Goal: Task Accomplishment & Management: Manage account settings

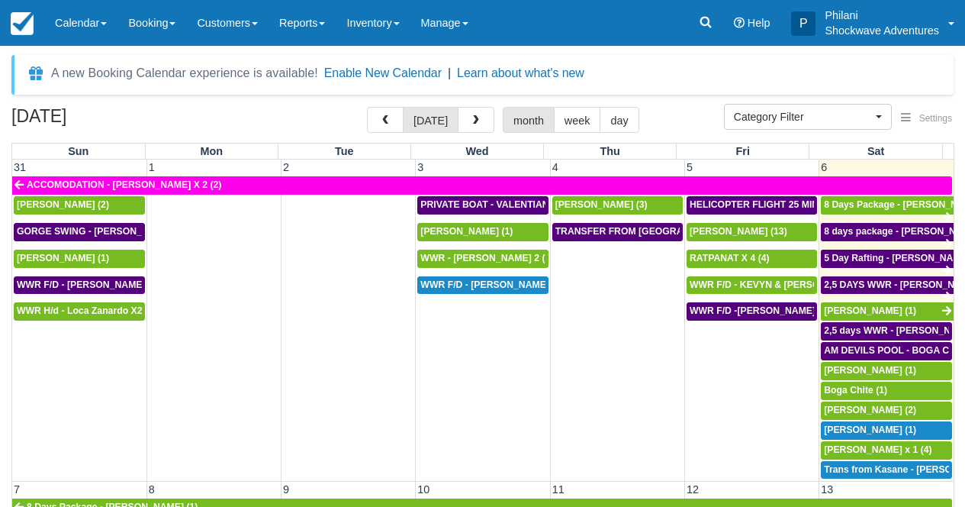
select select
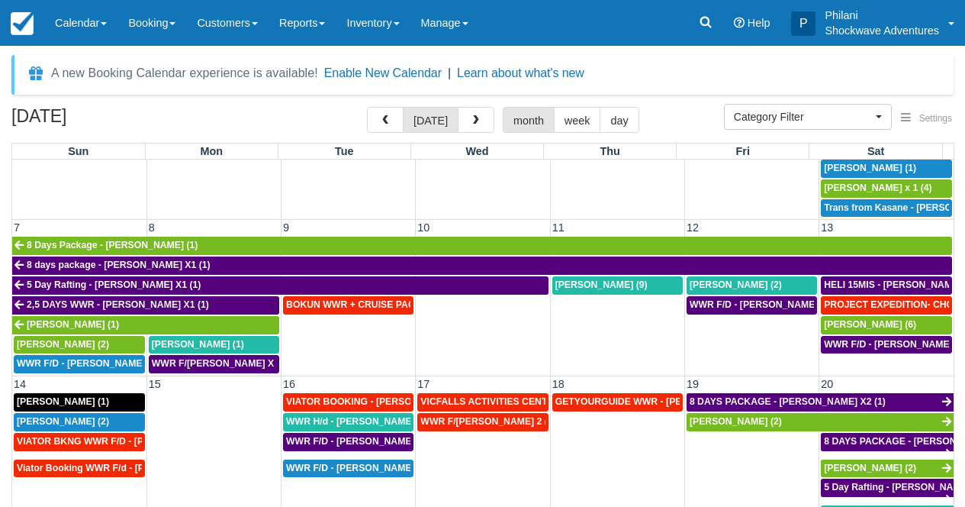
scroll to position [261, 0]
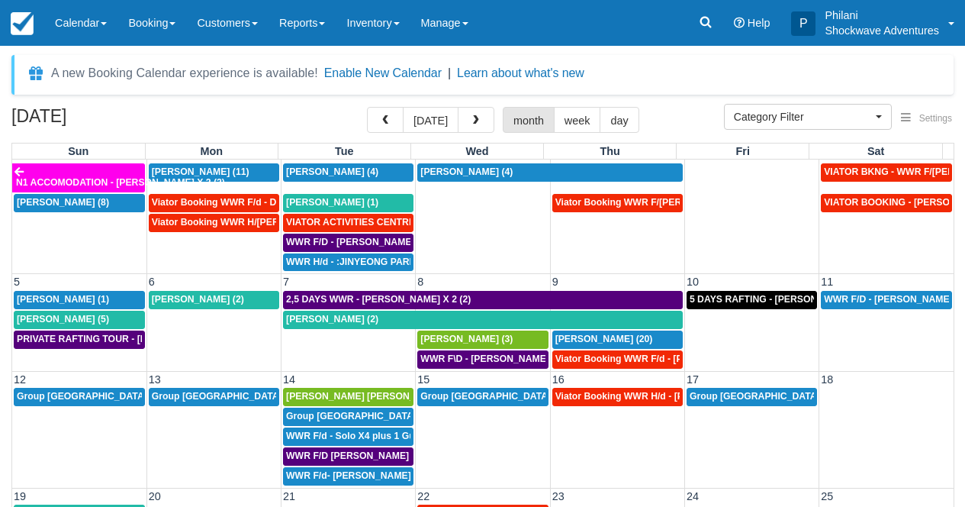
scroll to position [16, 0]
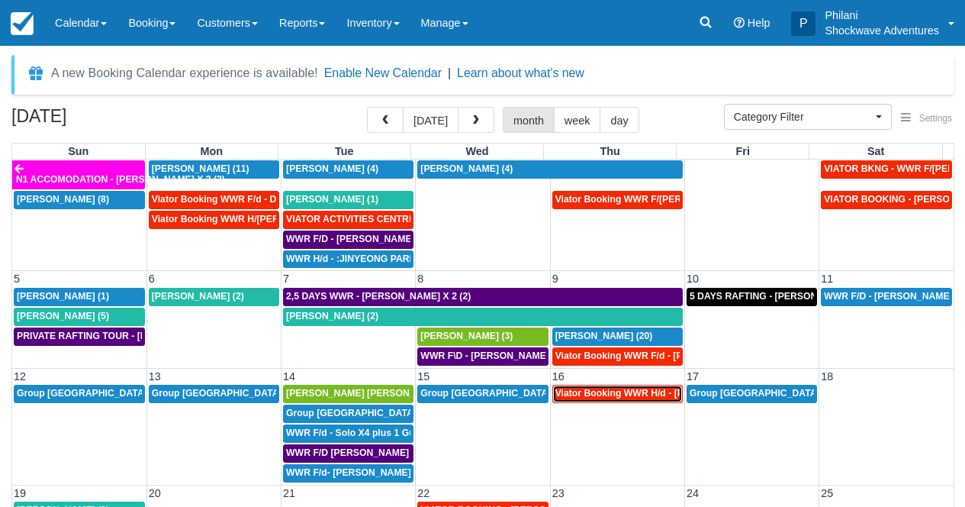
click at [631, 395] on span "Viator Booking WWR H/d - Miller Rachel X 4 (4)" at bounding box center [670, 393] width 228 height 11
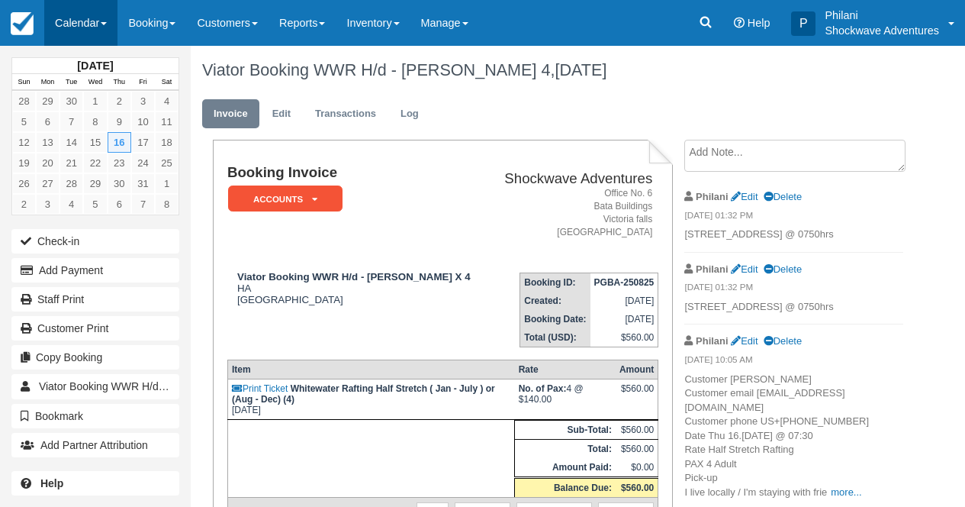
click at [77, 10] on link "Calendar" at bounding box center [80, 23] width 73 height 46
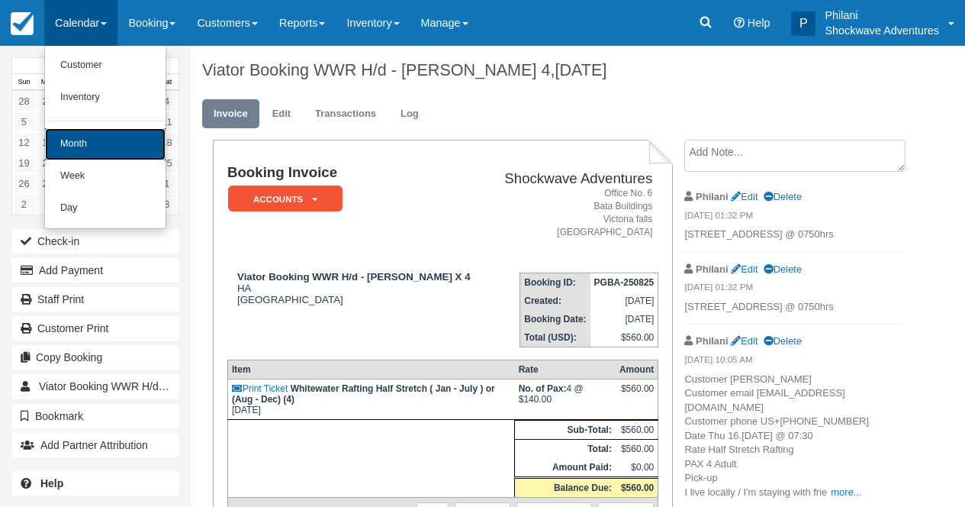
click at [109, 138] on link "Month" at bounding box center [105, 144] width 121 height 32
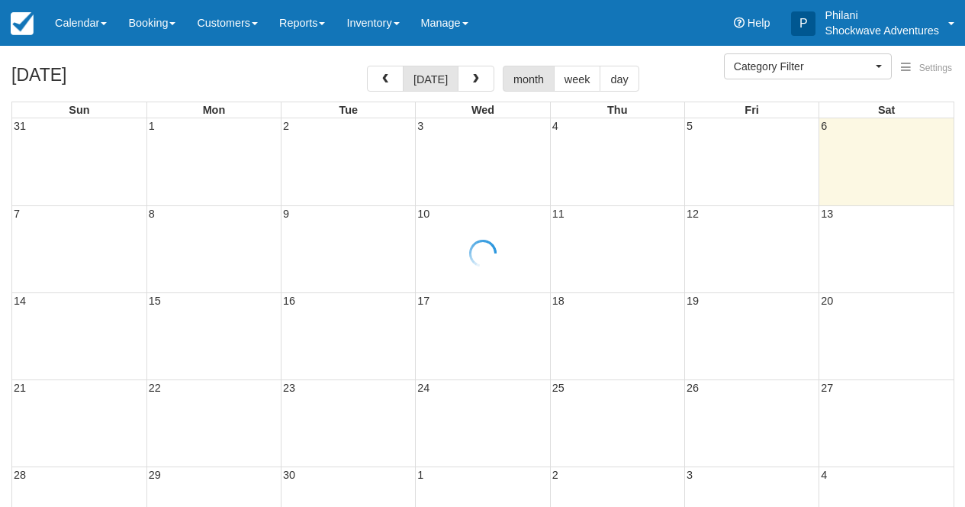
select select
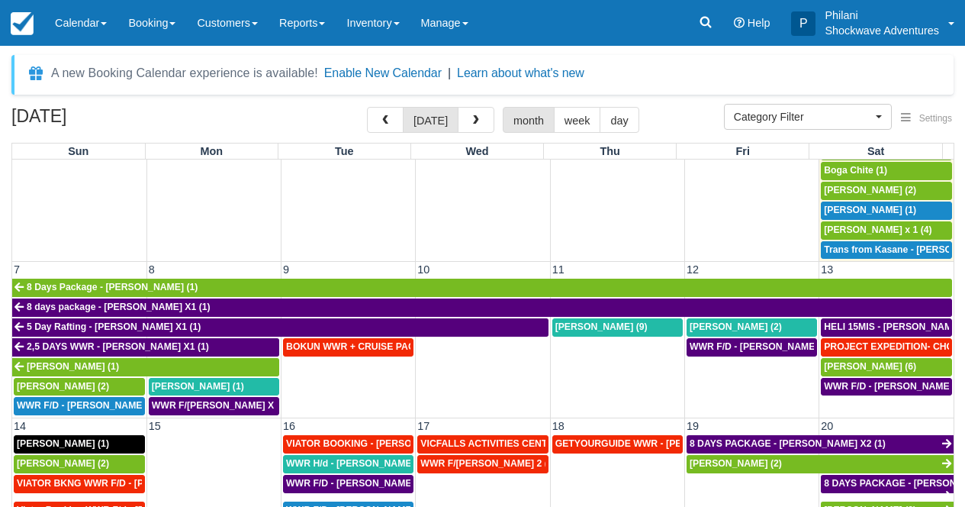
scroll to position [247, 0]
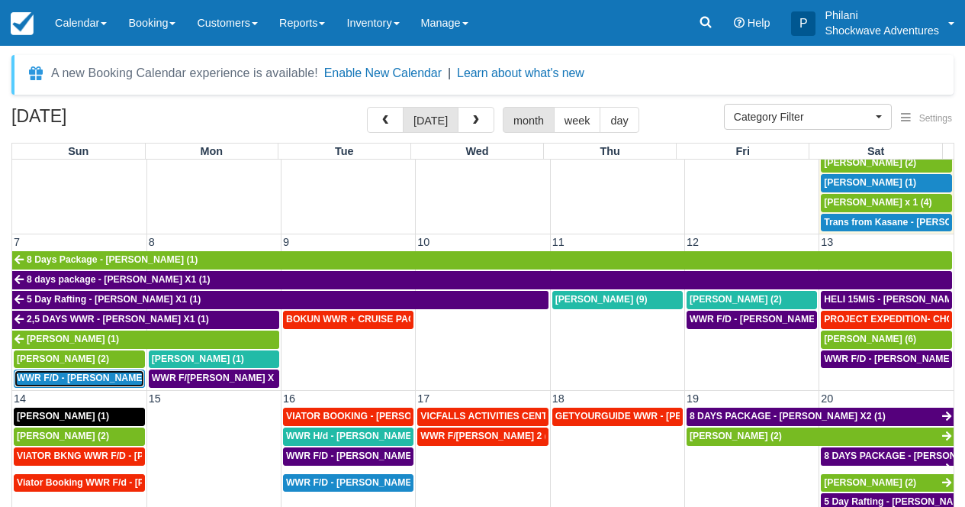
click at [112, 380] on span "WWR F/D - STEENEKAMP SIMONE X2 (2)" at bounding box center [95, 377] width 156 height 11
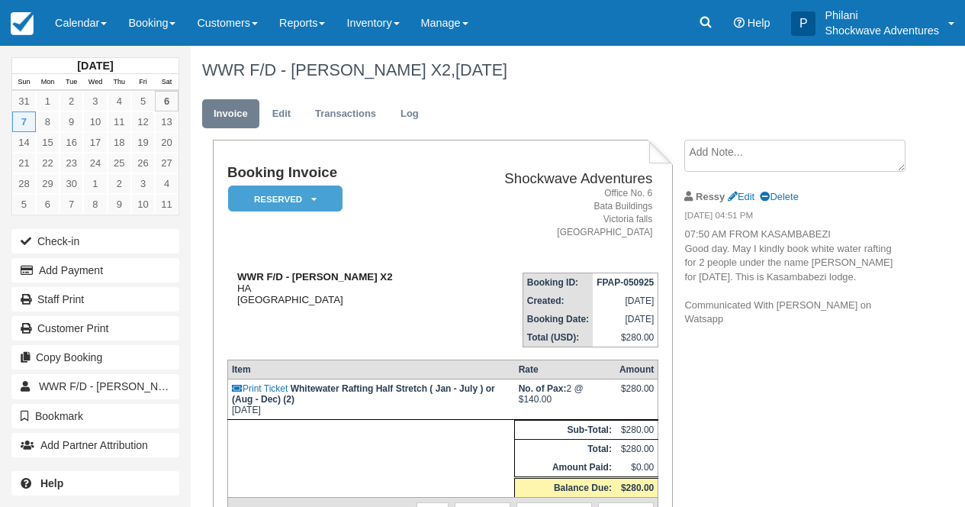
drag, startPoint x: 291, startPoint y: 277, endPoint x: 447, endPoint y: 275, distance: 156.4
click at [446, 275] on div "WWR F/D - STEENEKAMP SIMONE X2 HA Zimbabwe" at bounding box center [336, 288] width 219 height 34
copy strong "STEENEKAMP SIMONE X2"
click at [437, 230] on td "Booking Invoice Reserved   Pending Deposit Paid Waiting Cancelled Void NO LONGE…" at bounding box center [336, 212] width 219 height 95
click at [80, 11] on link "Calendar" at bounding box center [80, 23] width 73 height 46
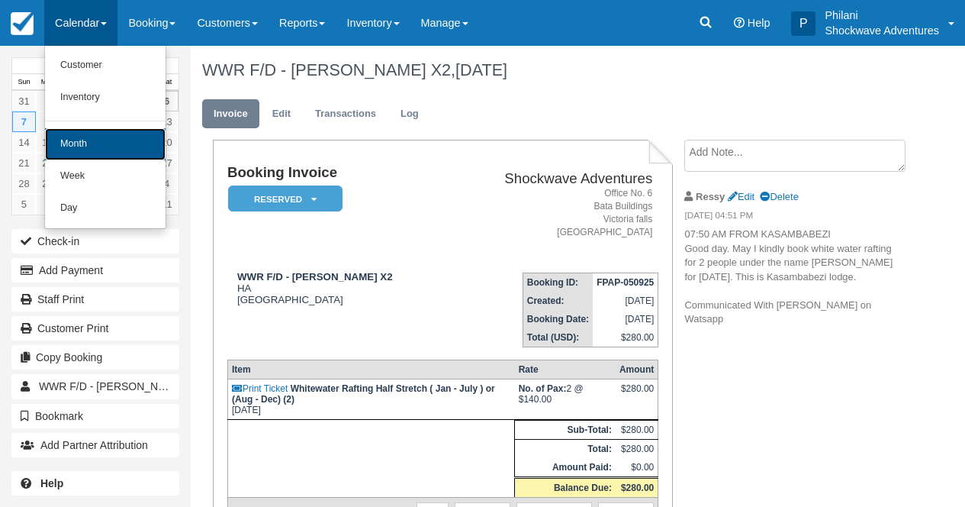
click at [91, 142] on link "Month" at bounding box center [105, 144] width 121 height 32
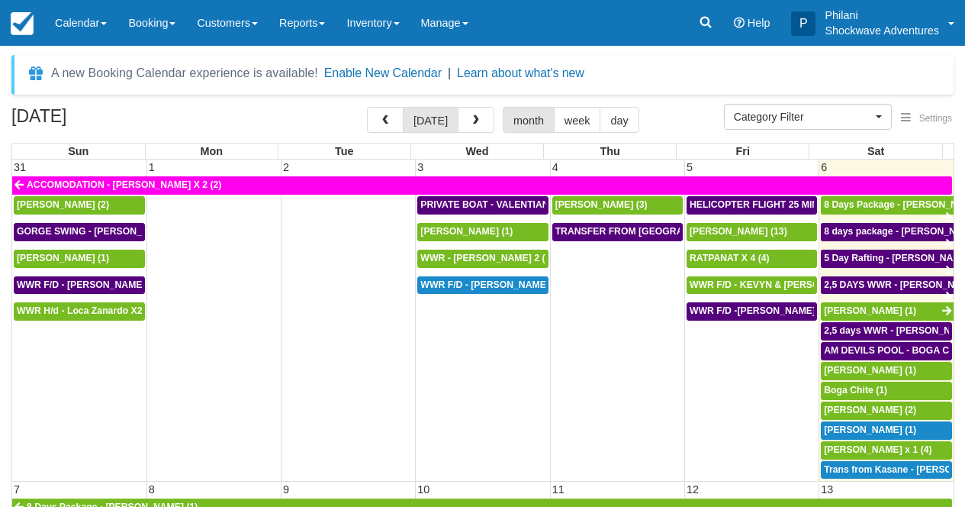
select select
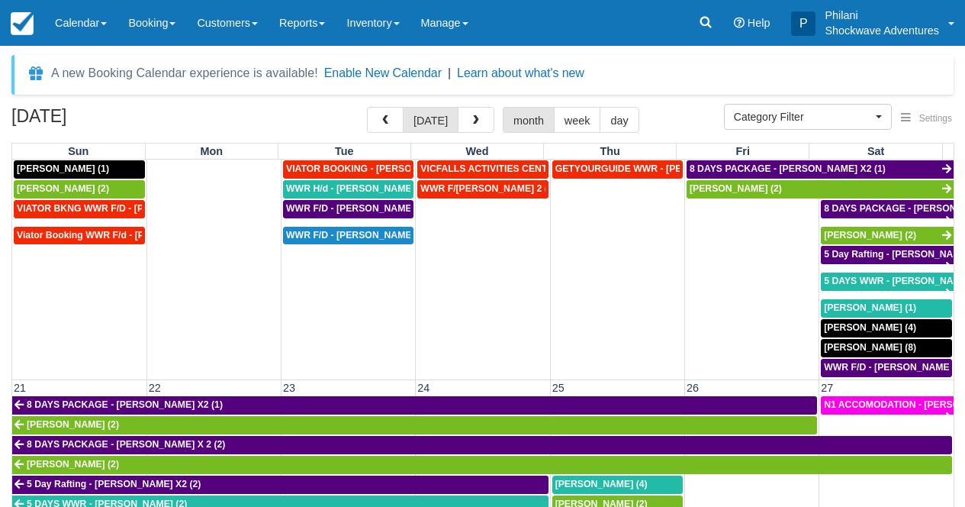
scroll to position [343, 0]
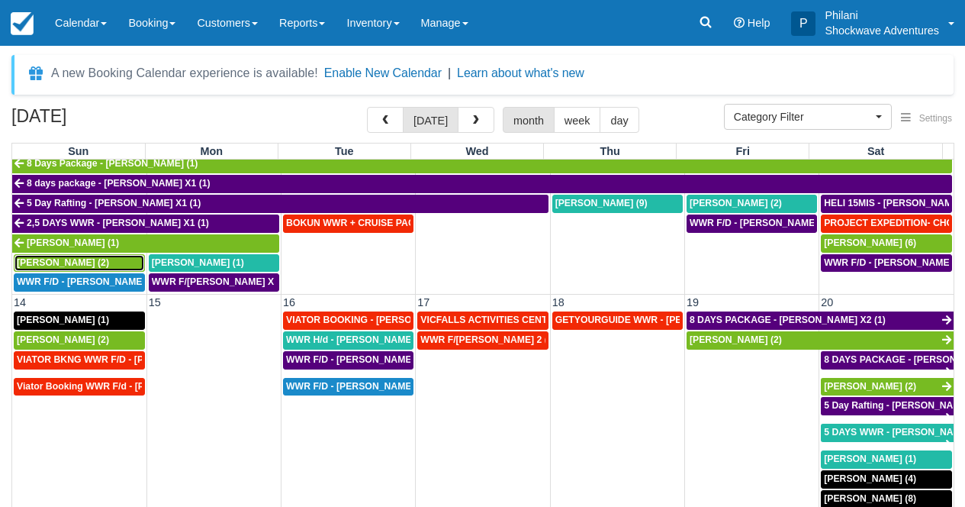
click at [84, 263] on span "Kathleen Burkhardt (2)" at bounding box center [63, 262] width 92 height 11
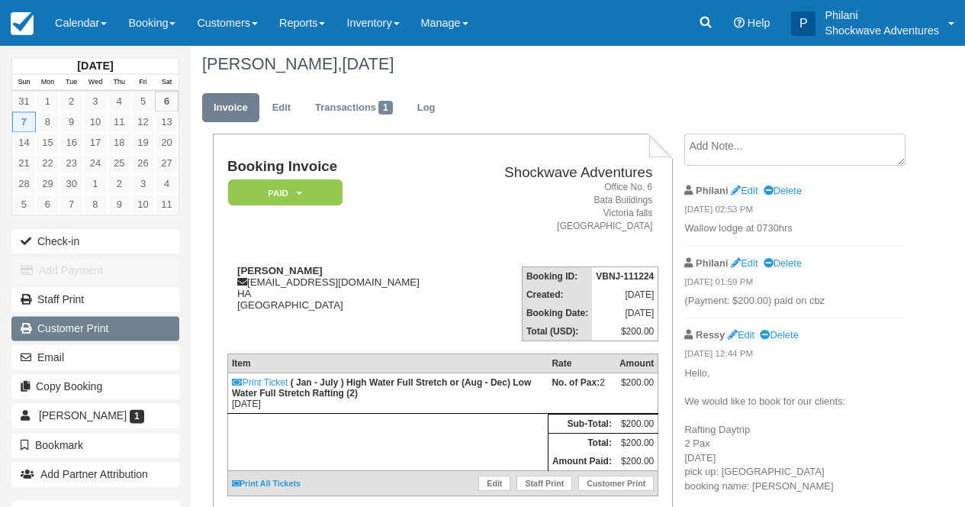
scroll to position [12, 0]
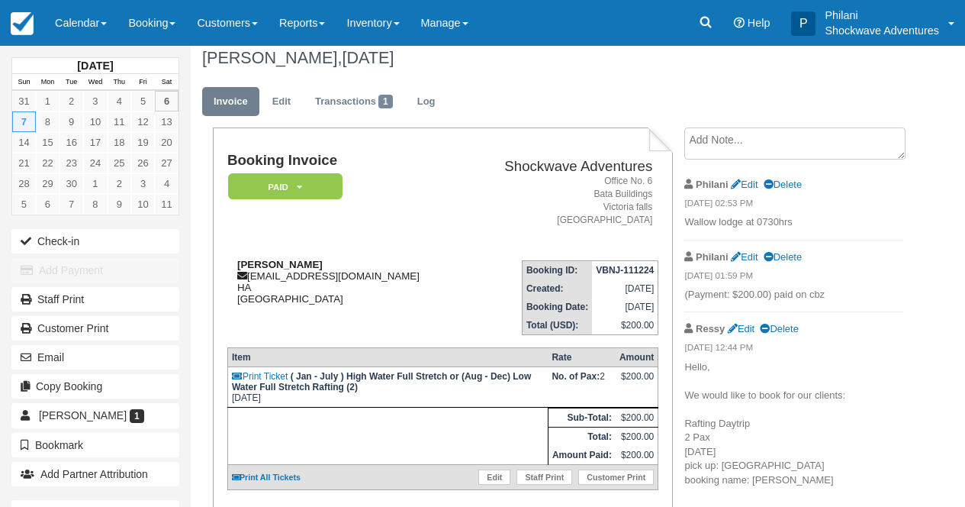
drag, startPoint x: 227, startPoint y: 260, endPoint x: 350, endPoint y: 260, distance: 122.1
click at [350, 260] on div "[PERSON_NAME] [EMAIL_ADDRESS][DOMAIN_NAME] HA [GEOGRAPHIC_DATA]" at bounding box center [344, 282] width 235 height 46
copy strong "[PERSON_NAME]"
click at [856, 269] on em "[DATE] 01:59 PM" at bounding box center [794, 277] width 218 height 17
click at [82, 24] on link "Calendar" at bounding box center [80, 23] width 73 height 46
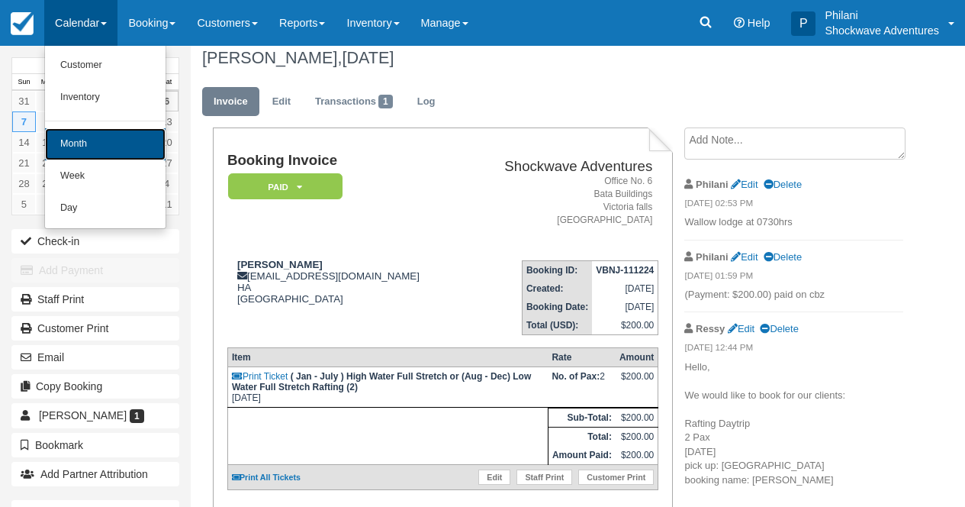
drag, startPoint x: 110, startPoint y: 143, endPoint x: 191, endPoint y: 125, distance: 82.8
click at [110, 143] on link "Month" at bounding box center [105, 144] width 121 height 32
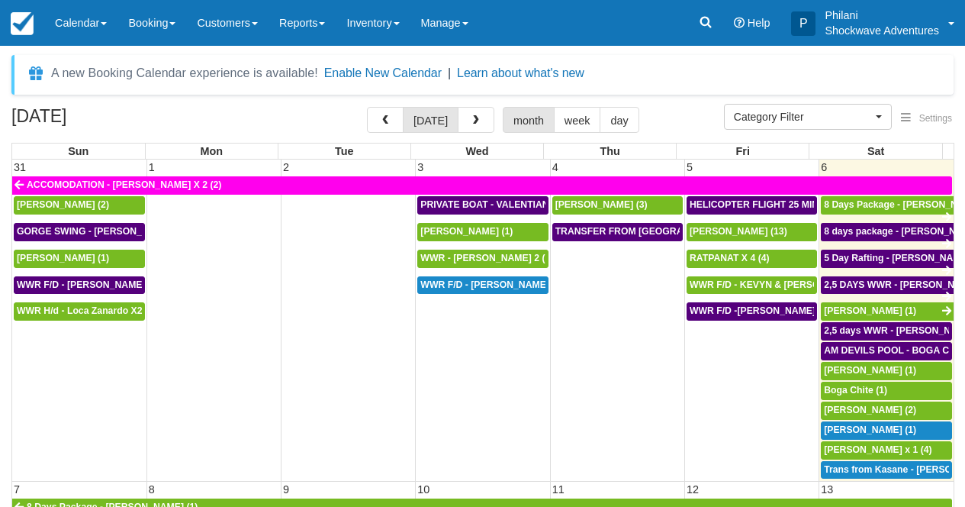
select select
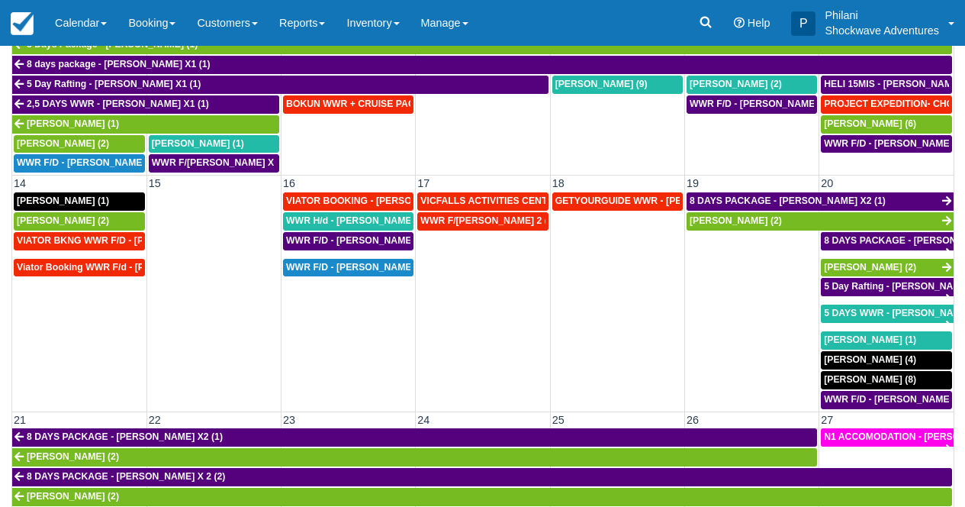
scroll to position [288, 0]
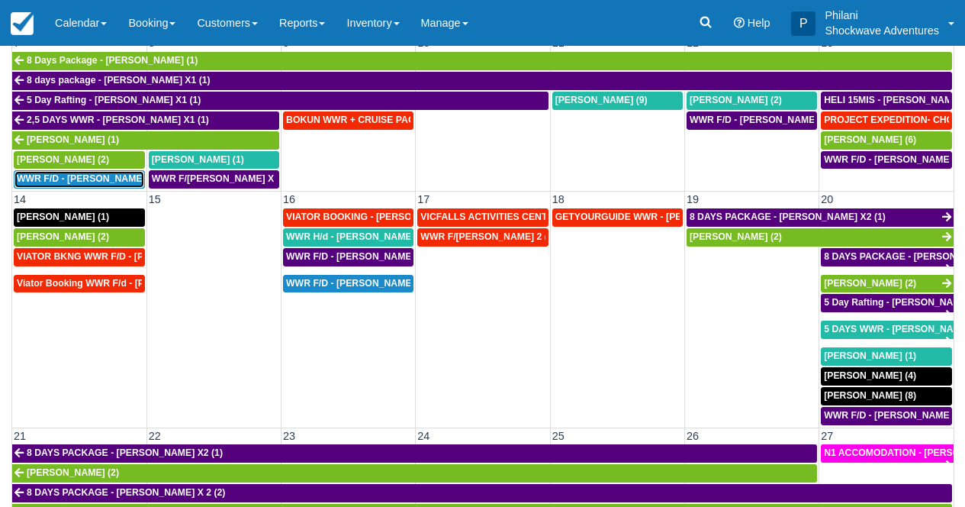
click at [98, 178] on span "WWR F/D - [PERSON_NAME] X2 (2)" at bounding box center [95, 178] width 156 height 11
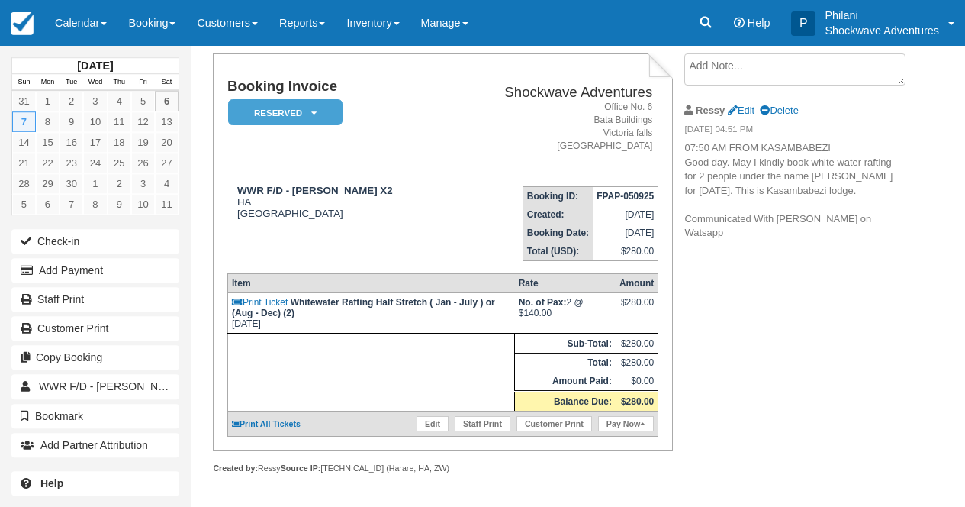
scroll to position [102, 0]
click at [84, 10] on link "Calendar" at bounding box center [80, 23] width 73 height 46
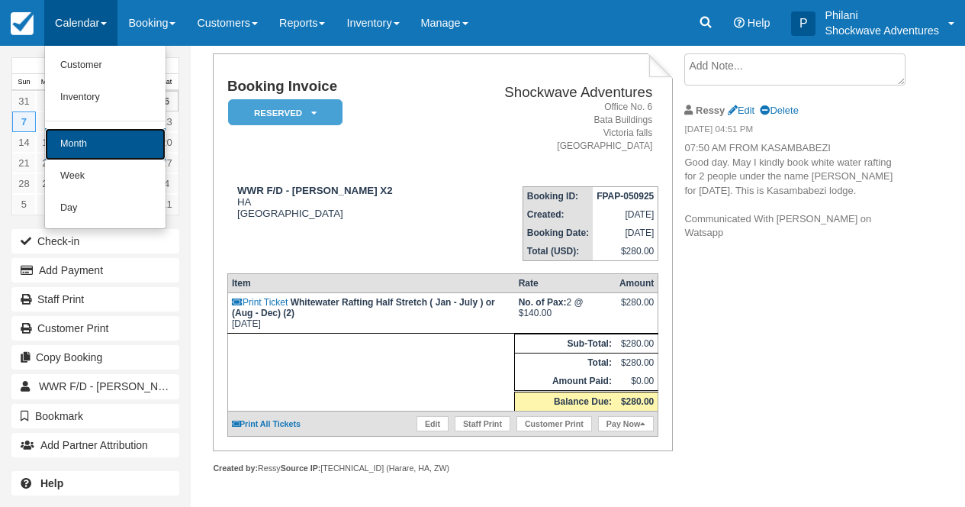
click at [92, 146] on link "Month" at bounding box center [105, 144] width 121 height 32
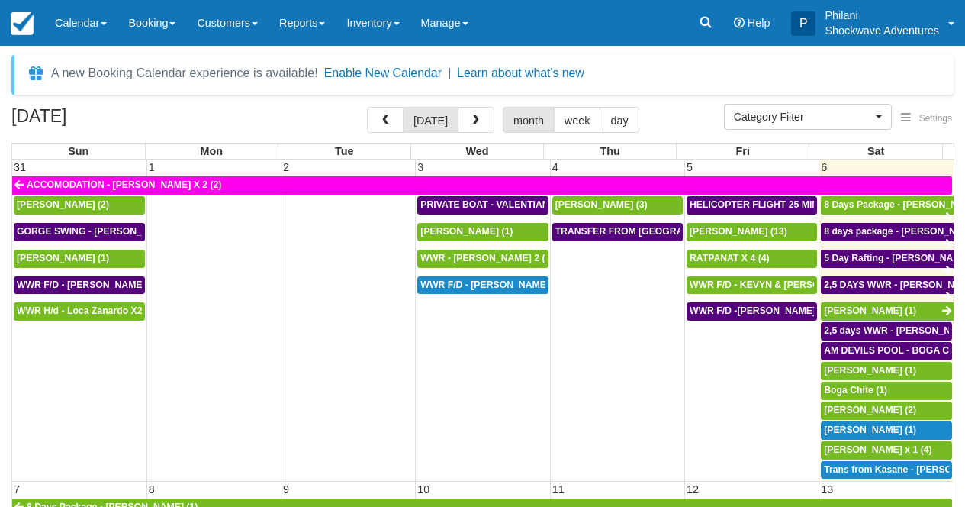
select select
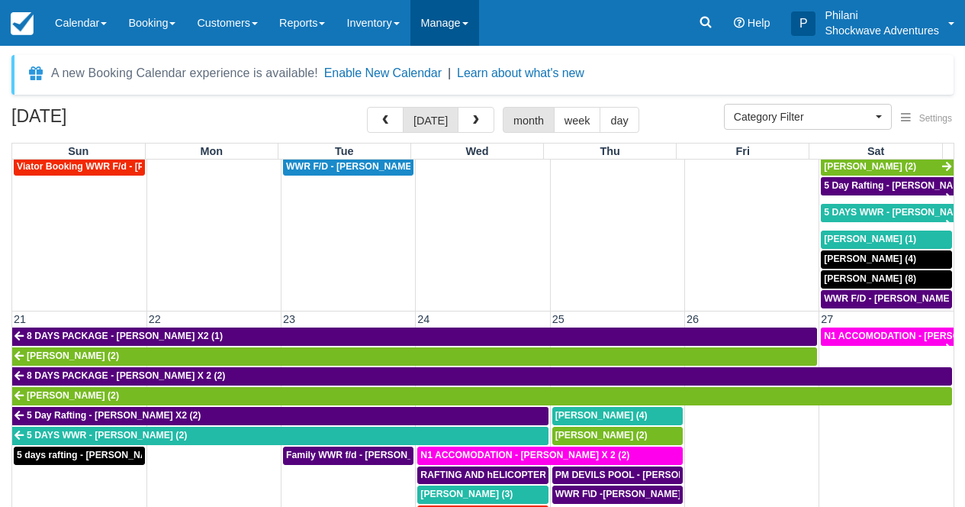
scroll to position [631, 0]
